Goal: Navigation & Orientation: Find specific page/section

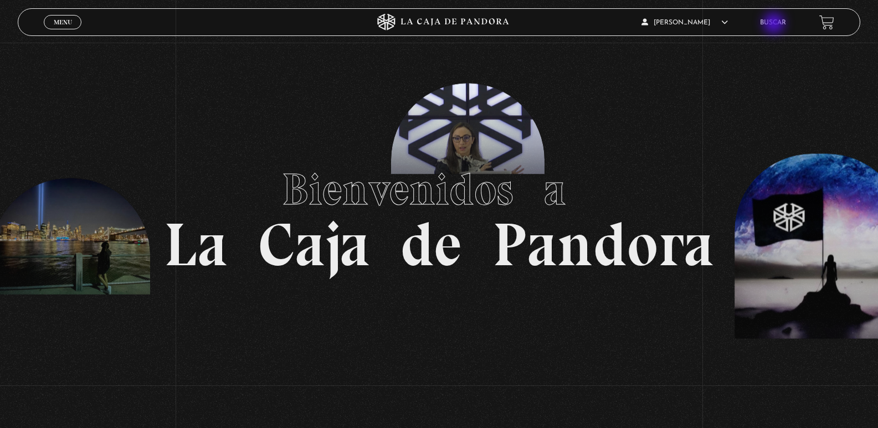
click at [782, 25] on link "Buscar" at bounding box center [773, 22] width 26 height 7
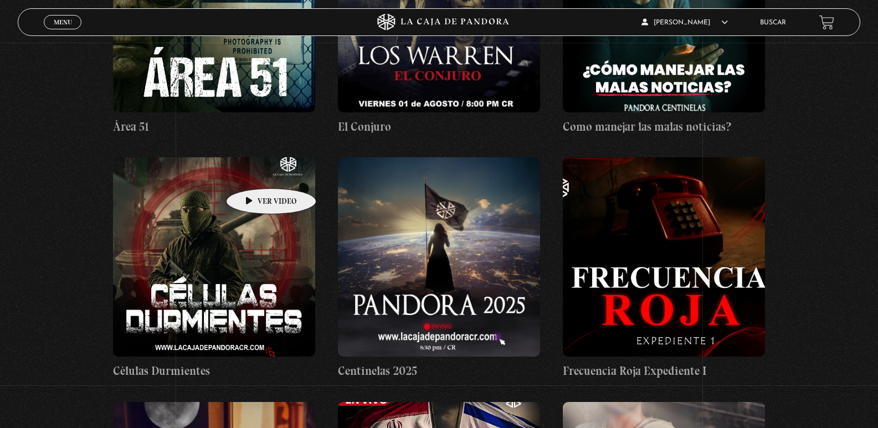
scroll to position [111, 0]
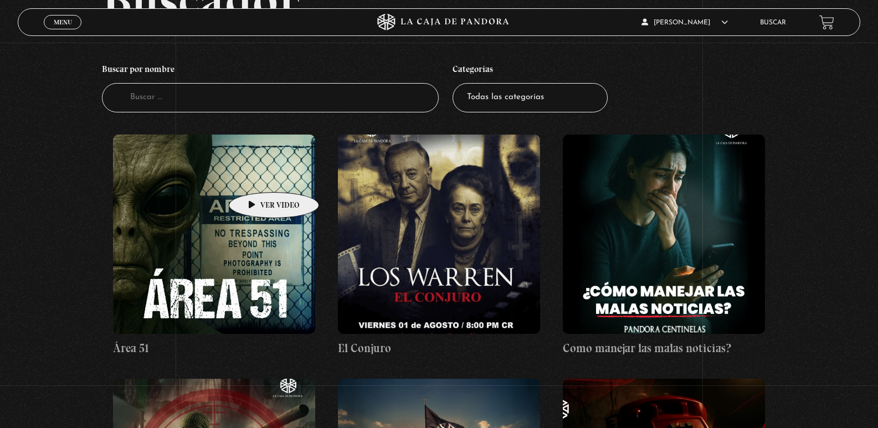
click at [257, 176] on figure at bounding box center [214, 234] width 202 height 199
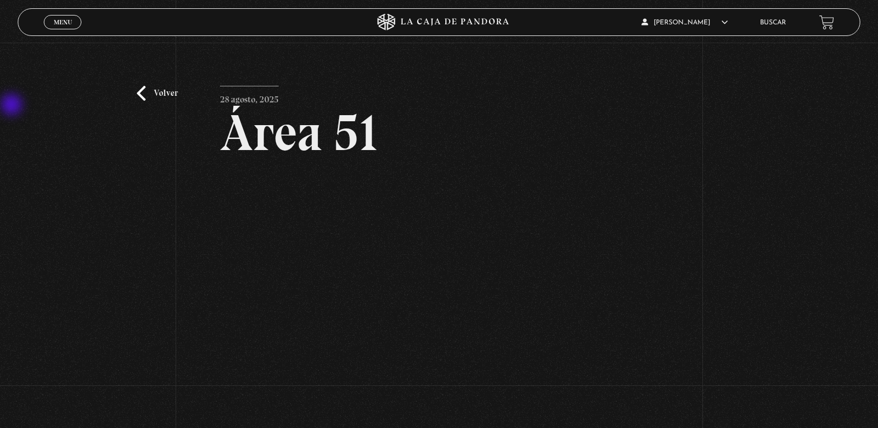
scroll to position [55, 0]
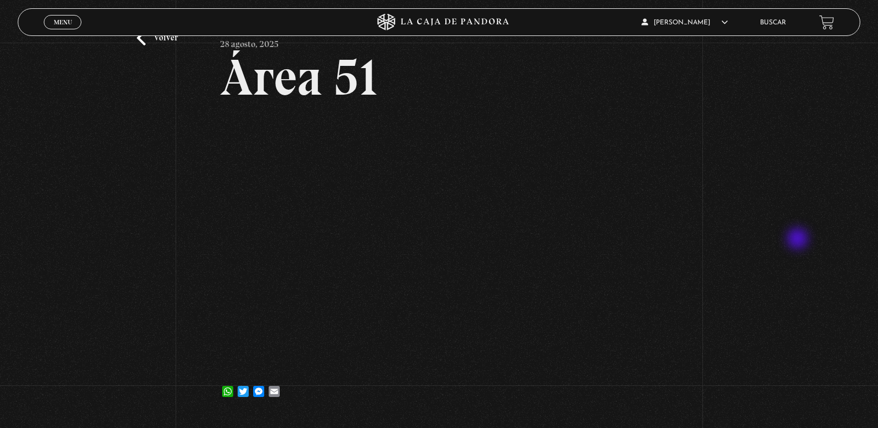
click at [799, 240] on div "Volver 28 agosto, 2025 Área 51 WhatsApp Twitter Messenger Email" at bounding box center [439, 202] width 878 height 430
